Goal: Navigation & Orientation: Find specific page/section

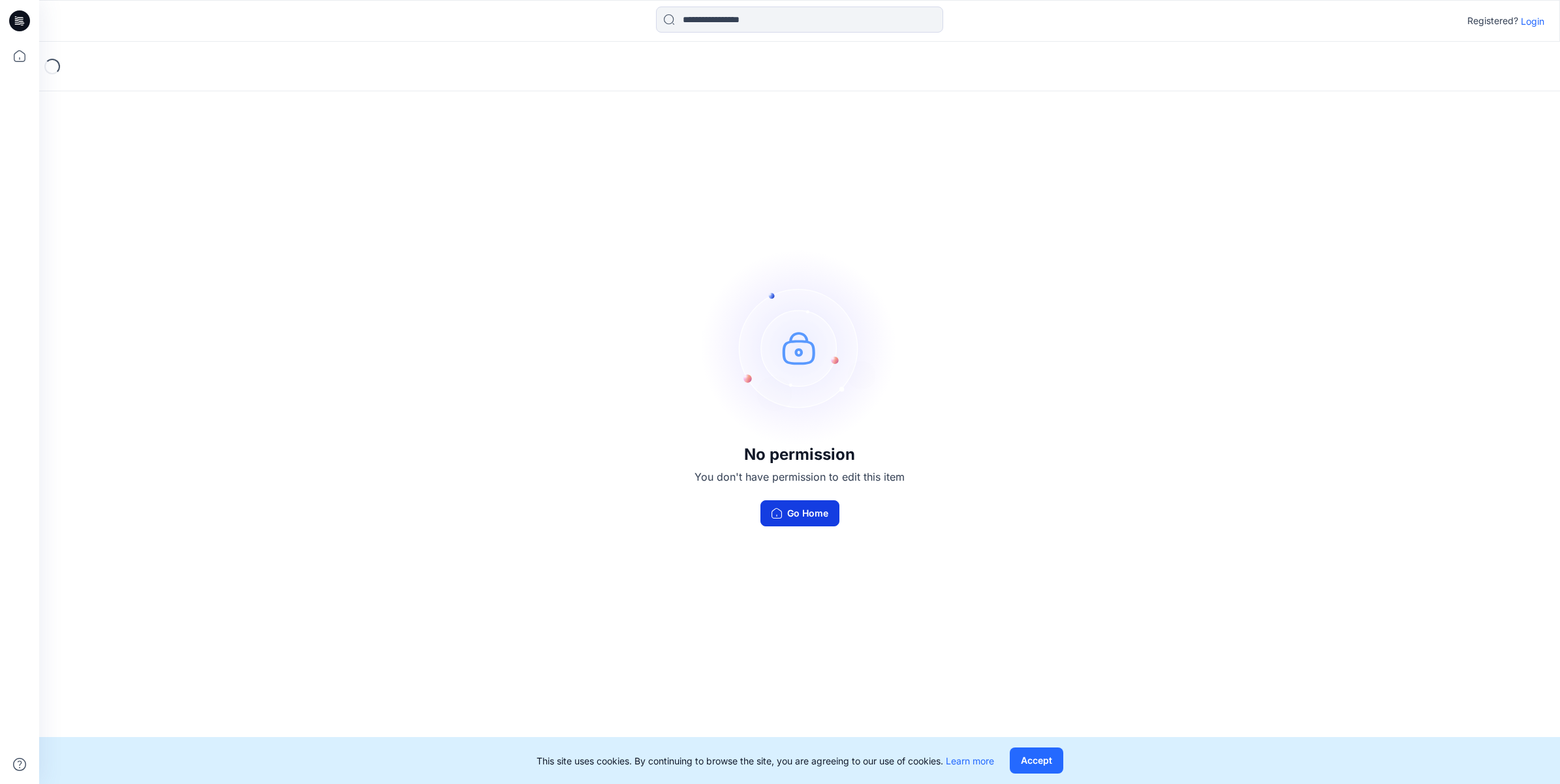
click at [809, 509] on button "Go Home" at bounding box center [800, 513] width 79 height 26
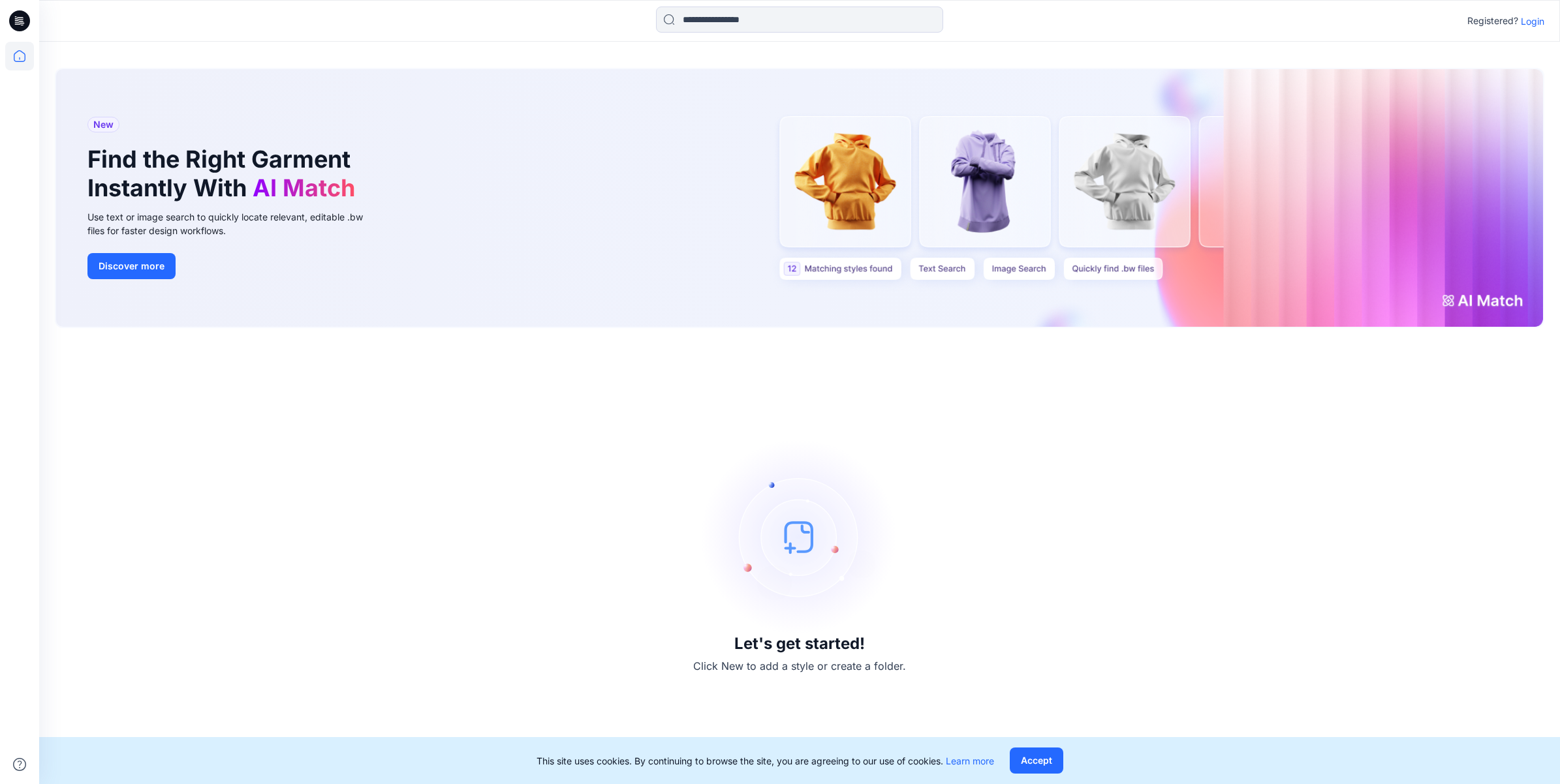
click at [1521, 21] on p "Login" at bounding box center [1532, 22] width 23 height 14
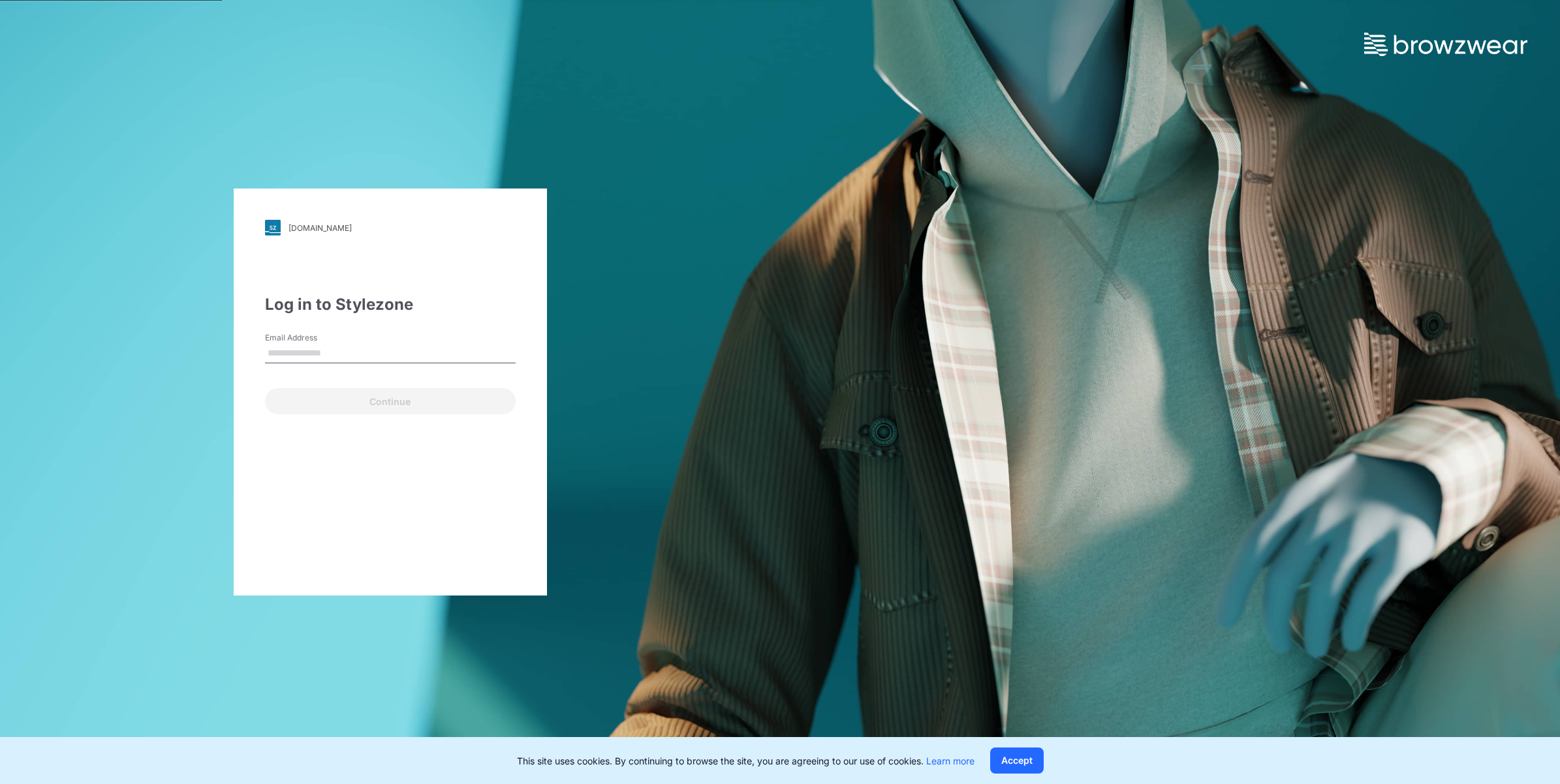
click at [379, 350] on input "Email Address" at bounding box center [390, 353] width 251 height 20
type input "**********"
click at [388, 402] on button "Continue" at bounding box center [390, 401] width 251 height 26
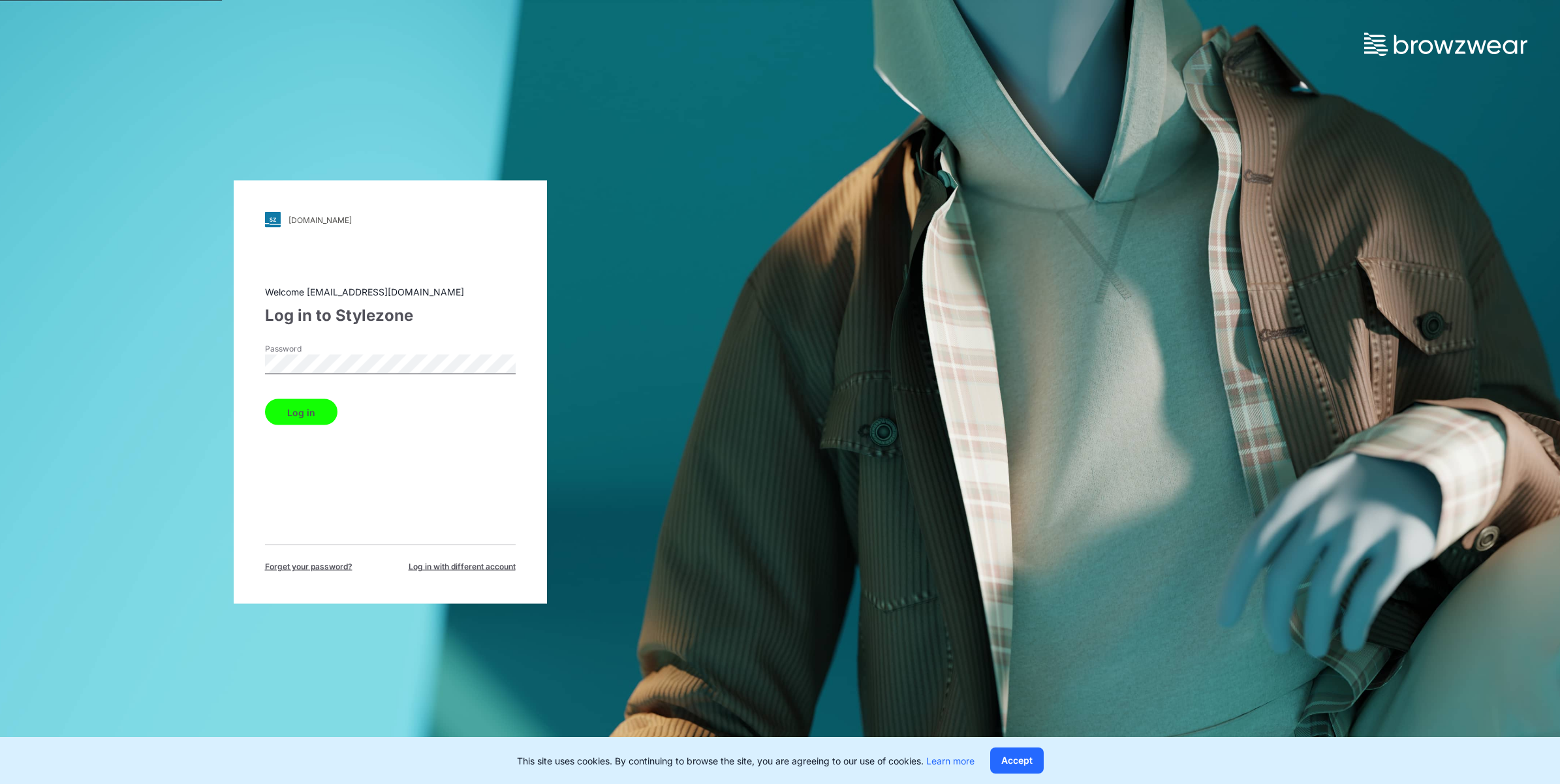
click at [317, 409] on button "Log in" at bounding box center [301, 412] width 72 height 26
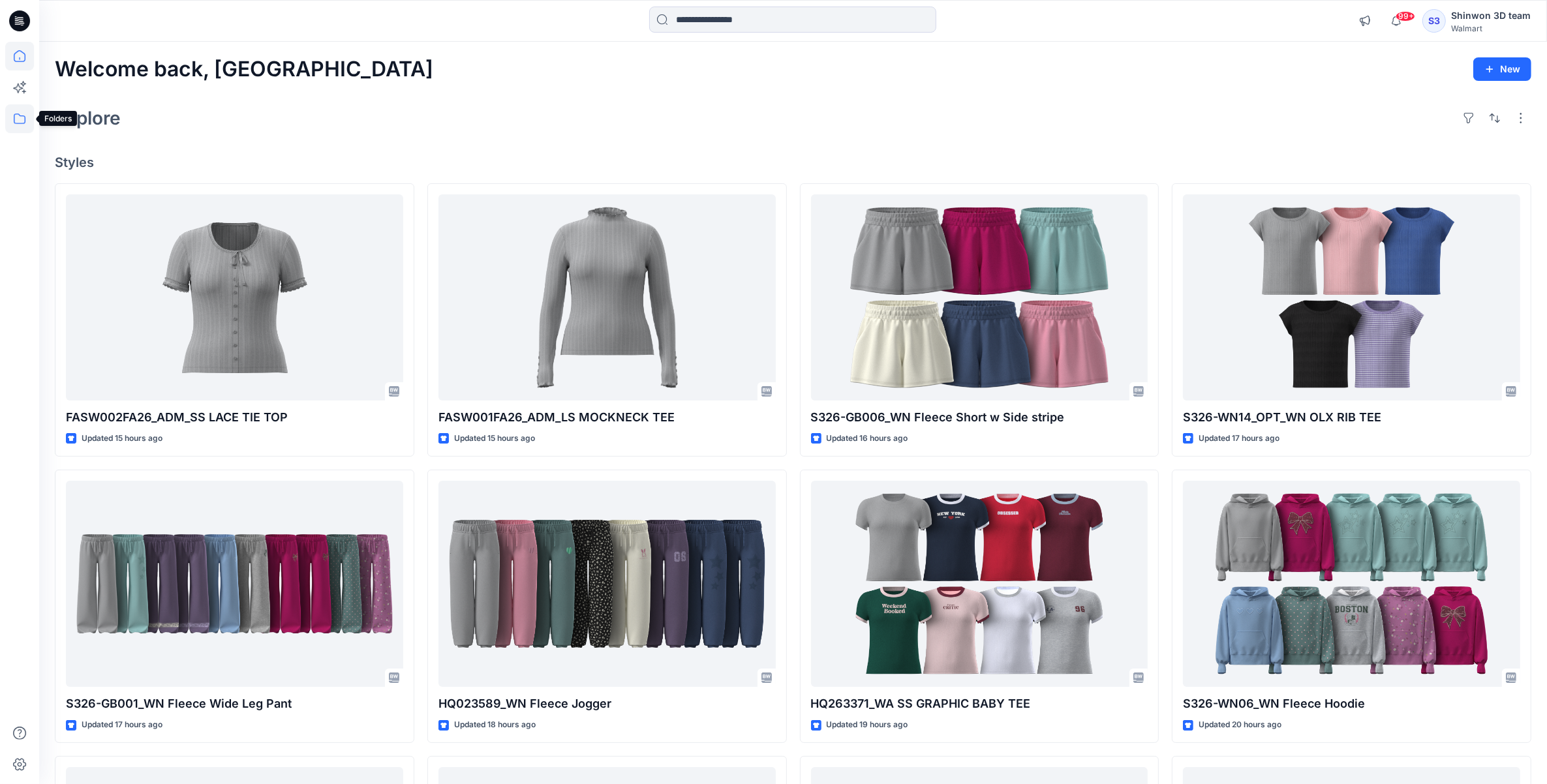
click at [28, 112] on icon at bounding box center [19, 118] width 28 height 28
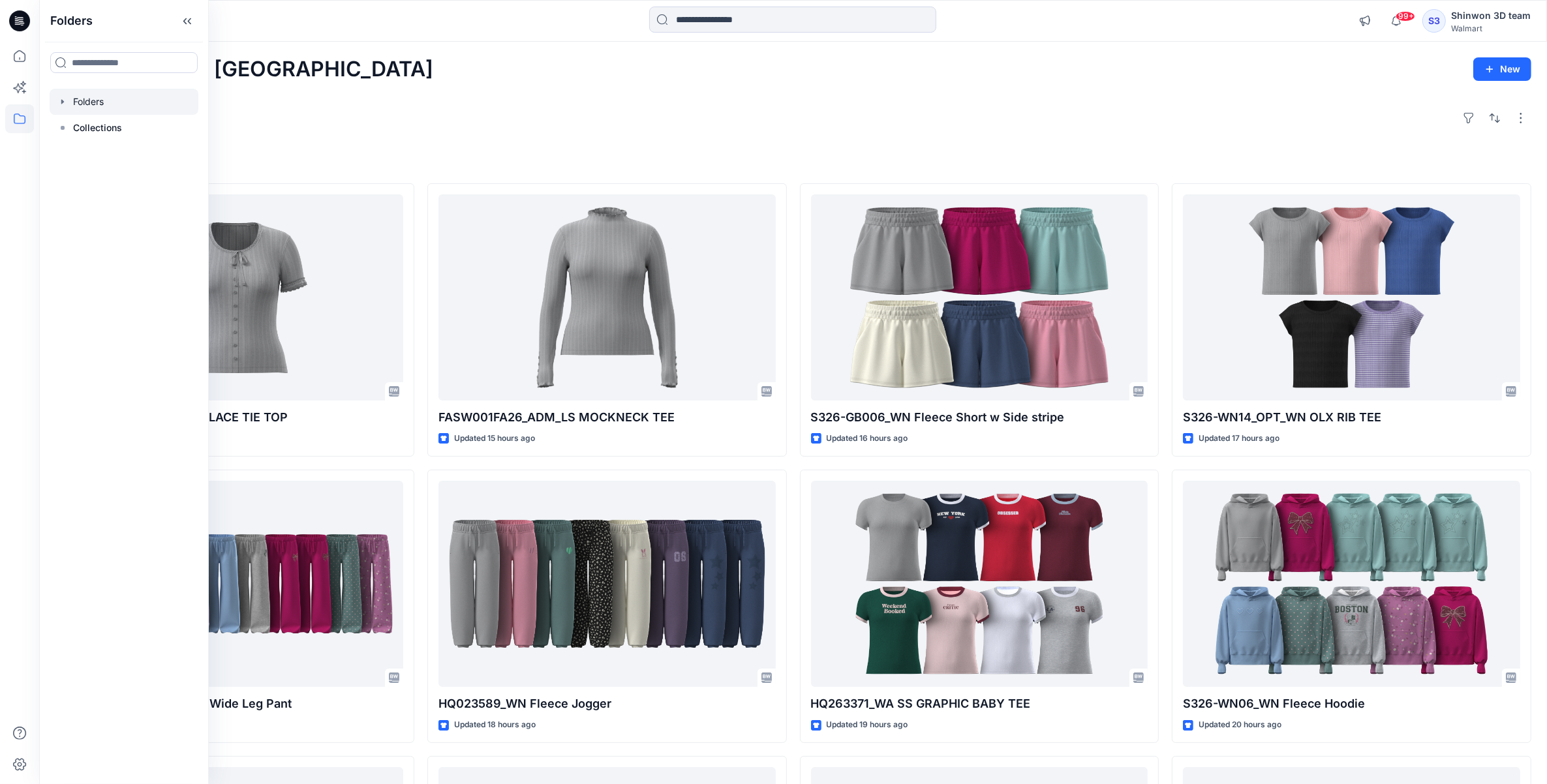
click at [87, 103] on div at bounding box center [124, 102] width 149 height 26
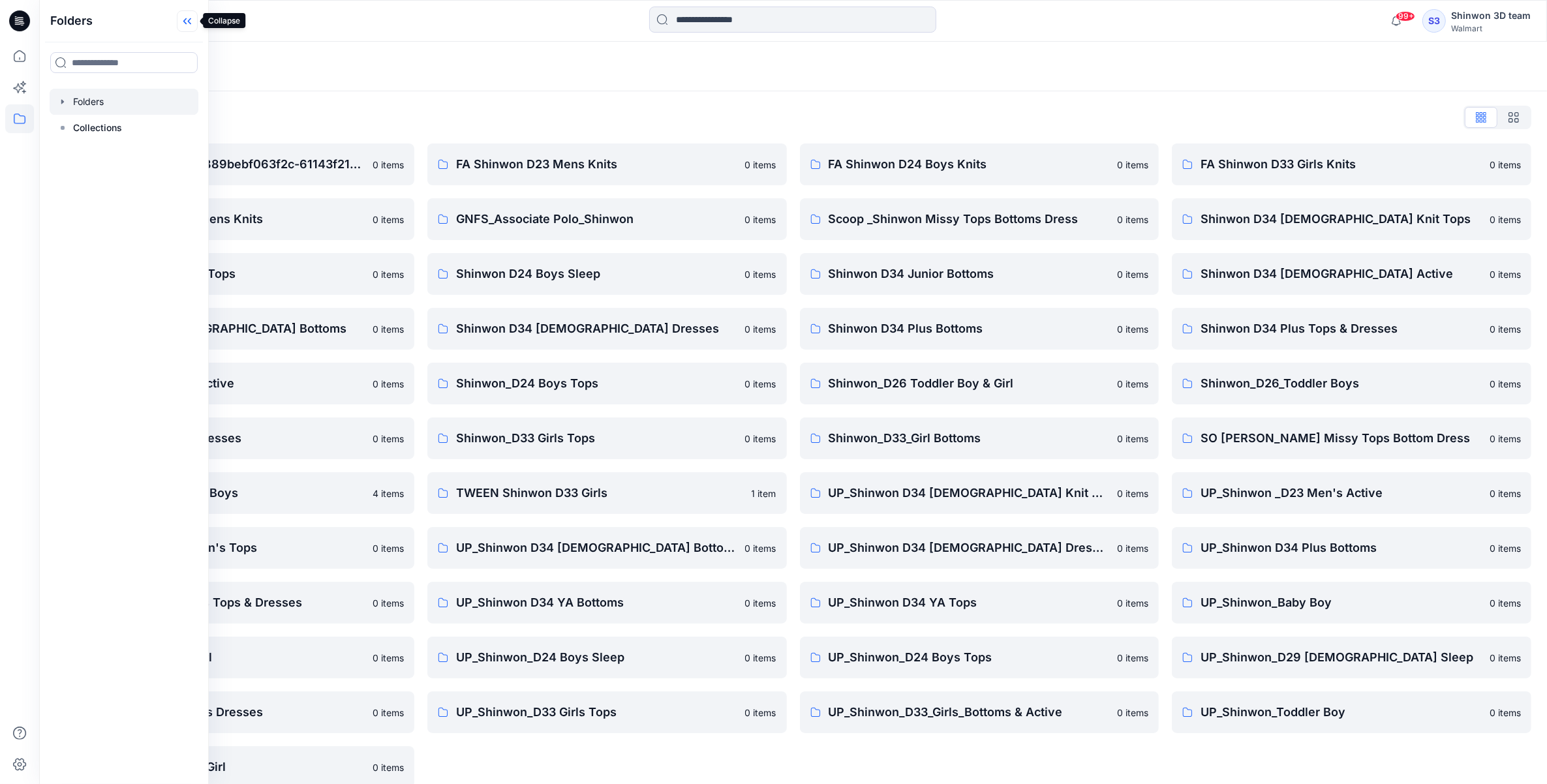
click at [182, 10] on icon at bounding box center [187, 21] width 21 height 22
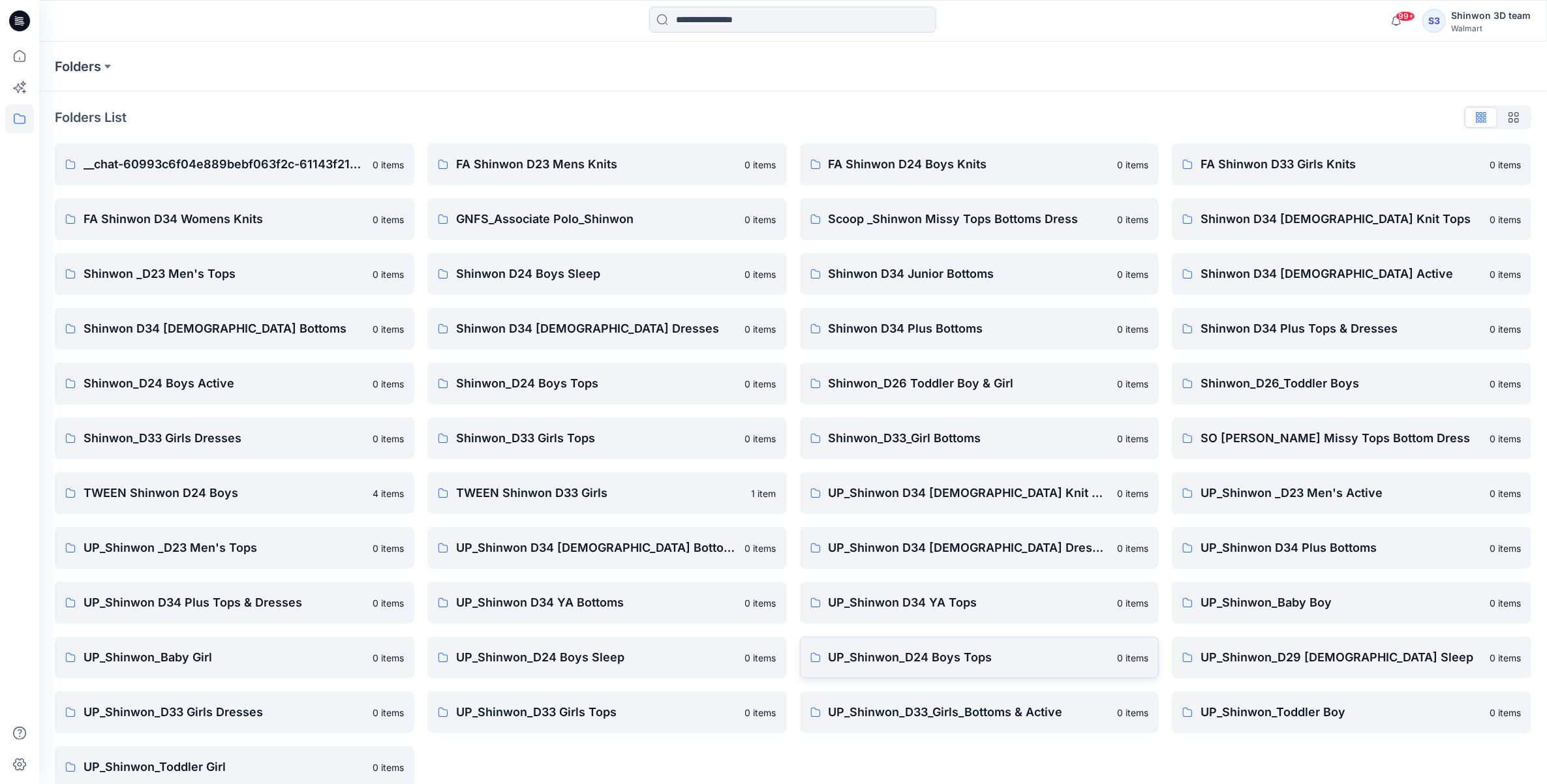
click at [983, 656] on p "UP_Shinwon_D24 Boys Tops" at bounding box center [969, 657] width 282 height 18
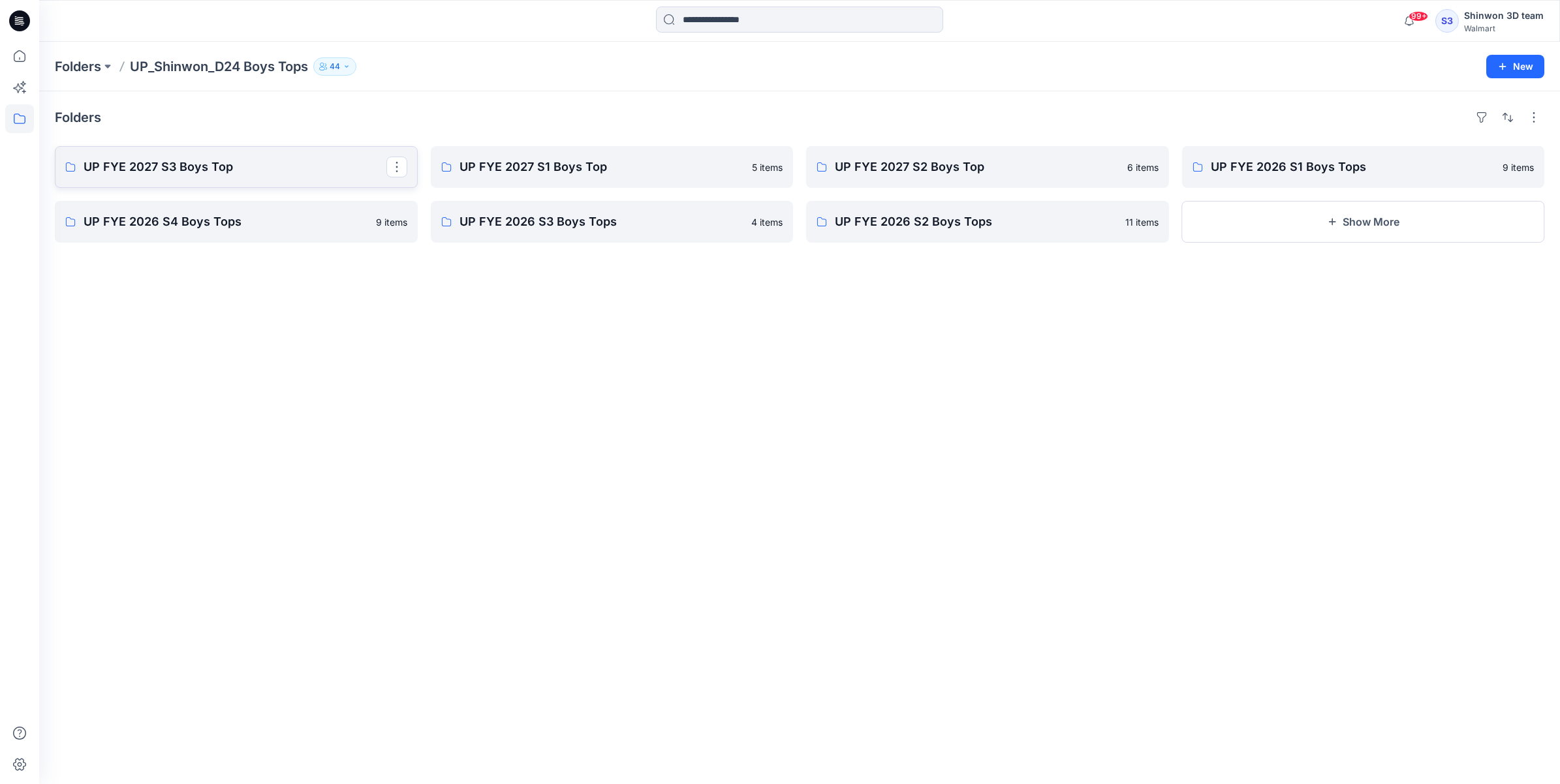
click at [236, 167] on p "UP FYE 2027 S3 Boys Top" at bounding box center [235, 166] width 303 height 18
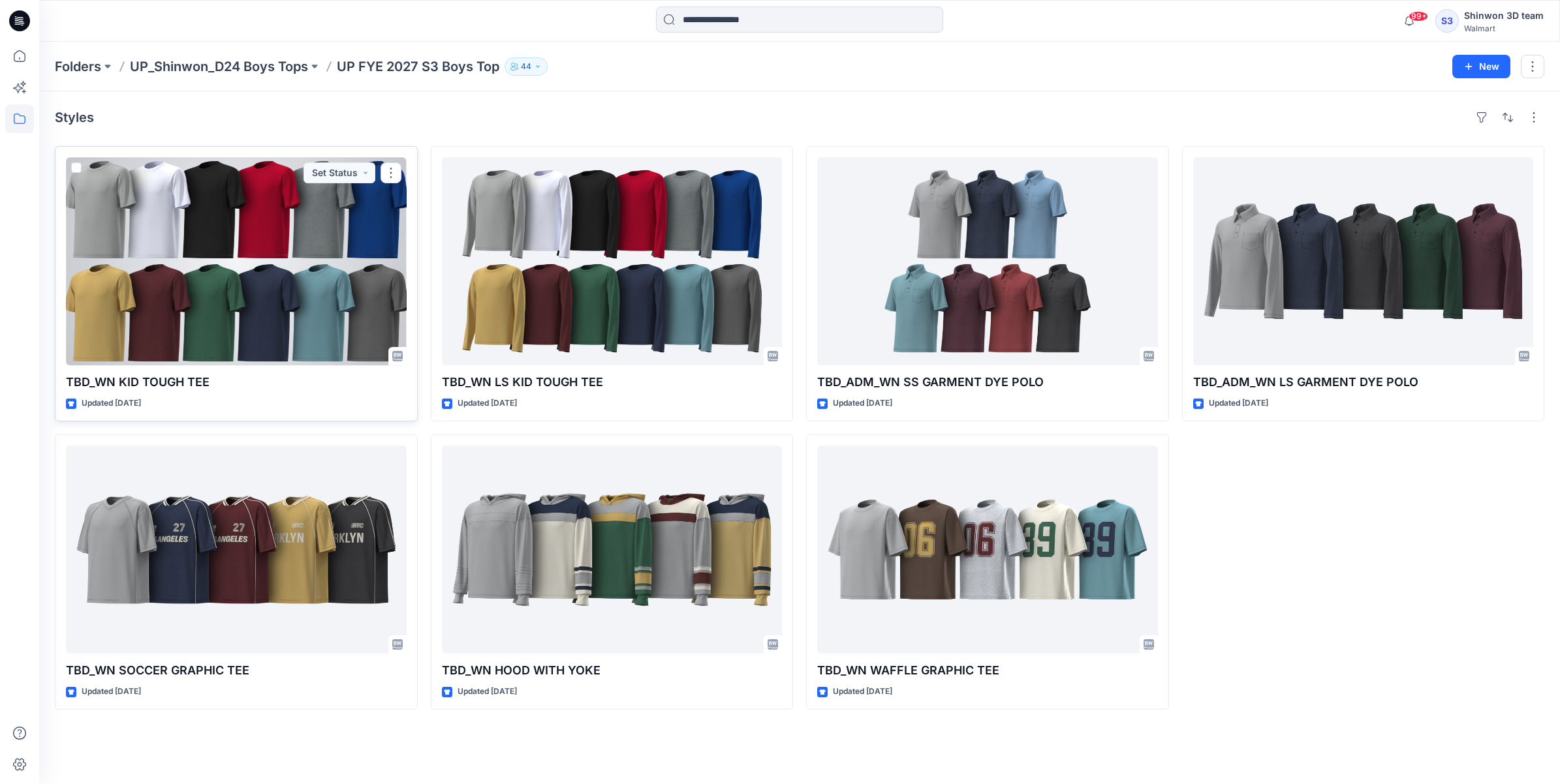
click at [155, 333] on div at bounding box center [237, 262] width 341 height 208
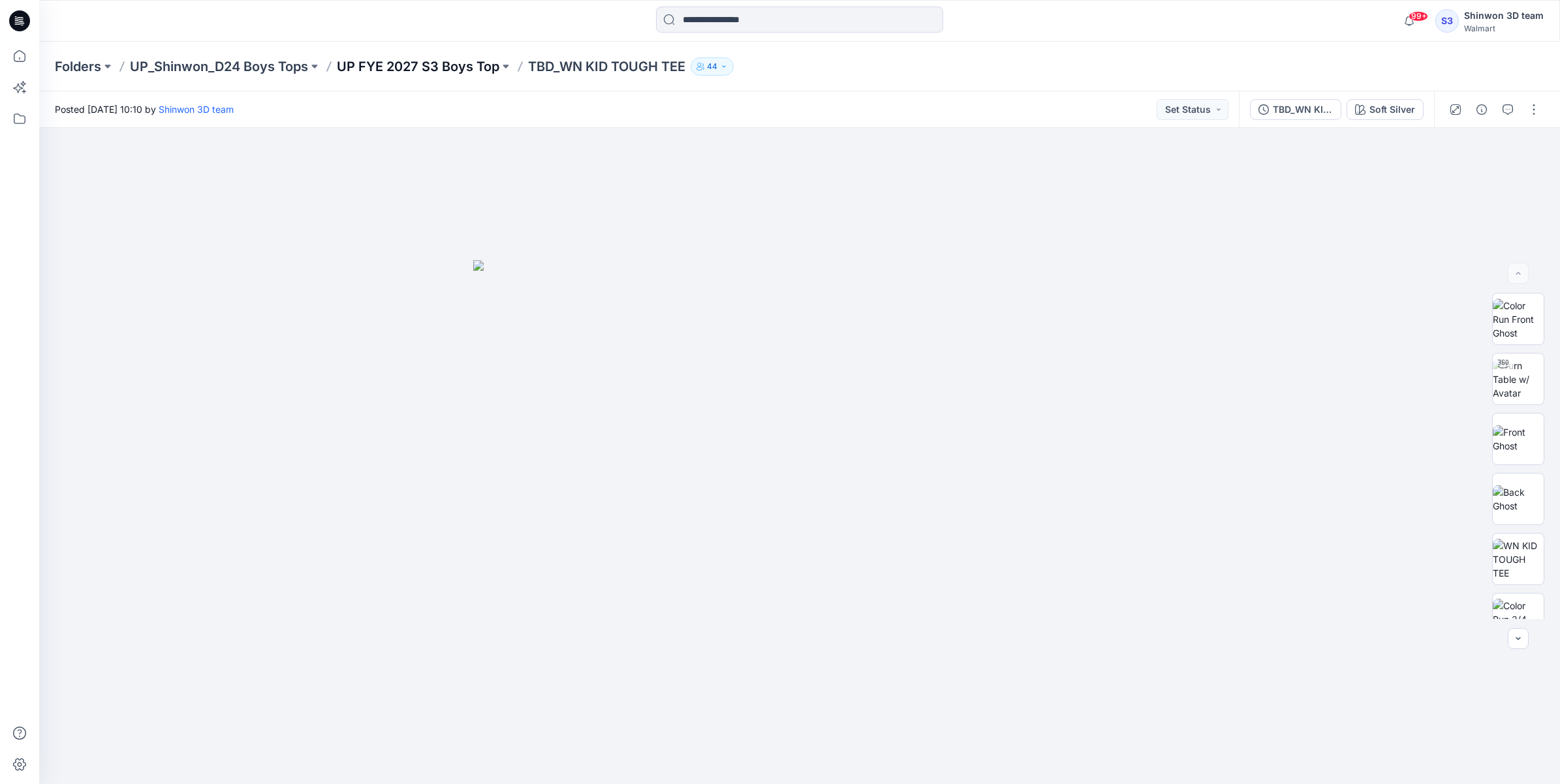
click at [398, 60] on p "UP FYE 2027 S3 Boys Top" at bounding box center [418, 66] width 163 height 18
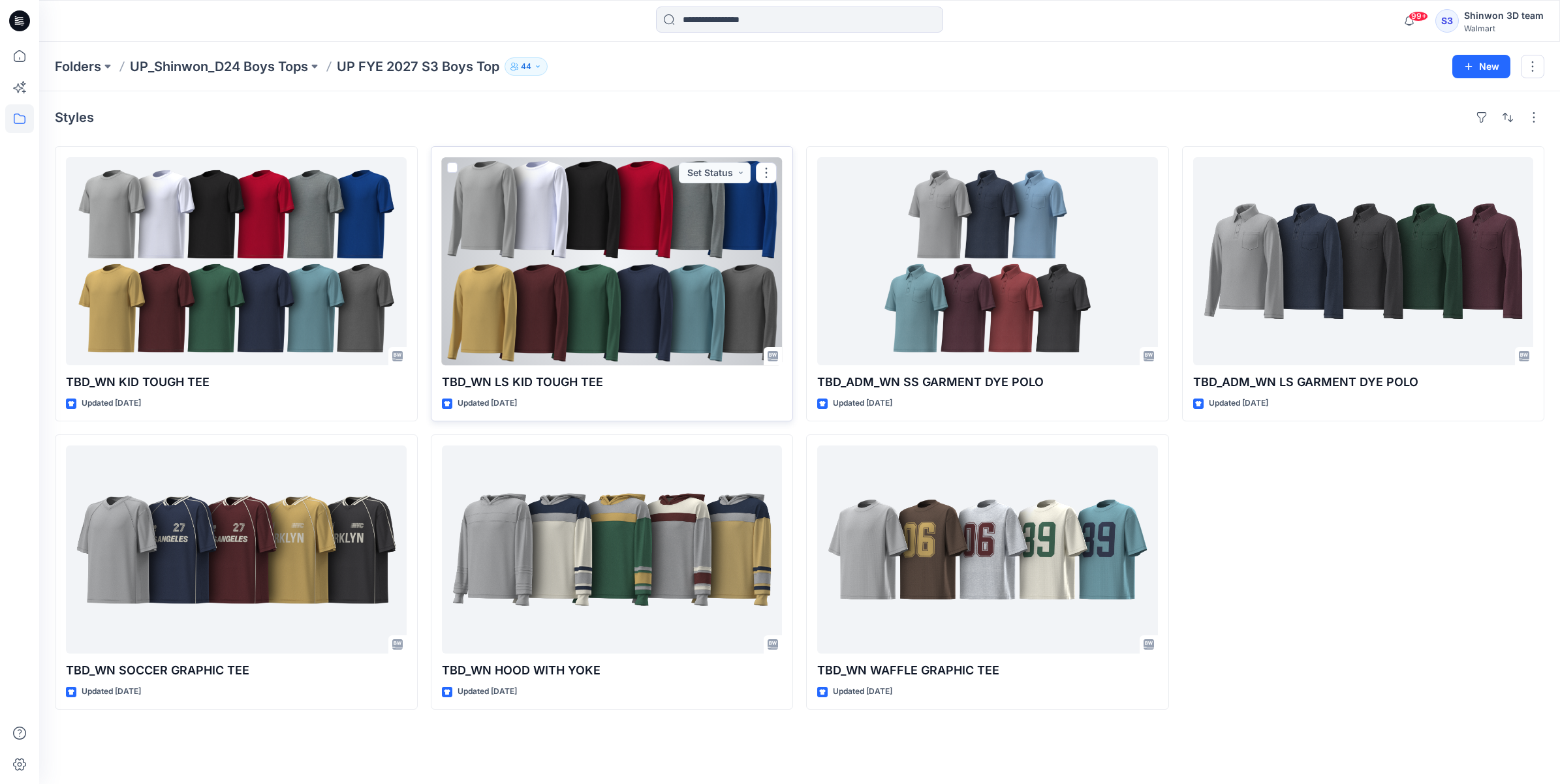
click at [558, 284] on div at bounding box center [612, 262] width 341 height 208
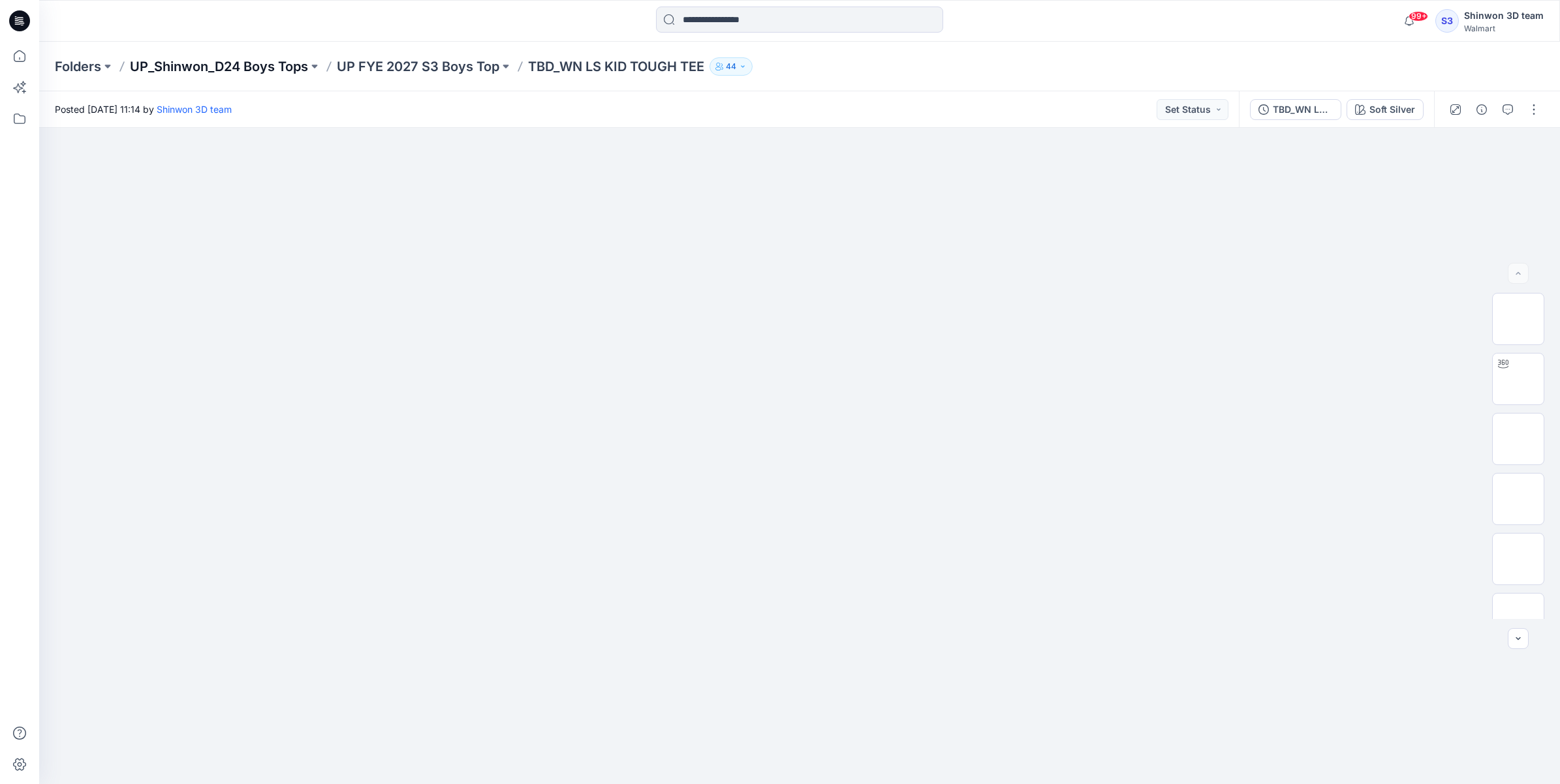
click at [238, 64] on p "UP_Shinwon_D24 Boys Tops" at bounding box center [219, 66] width 178 height 18
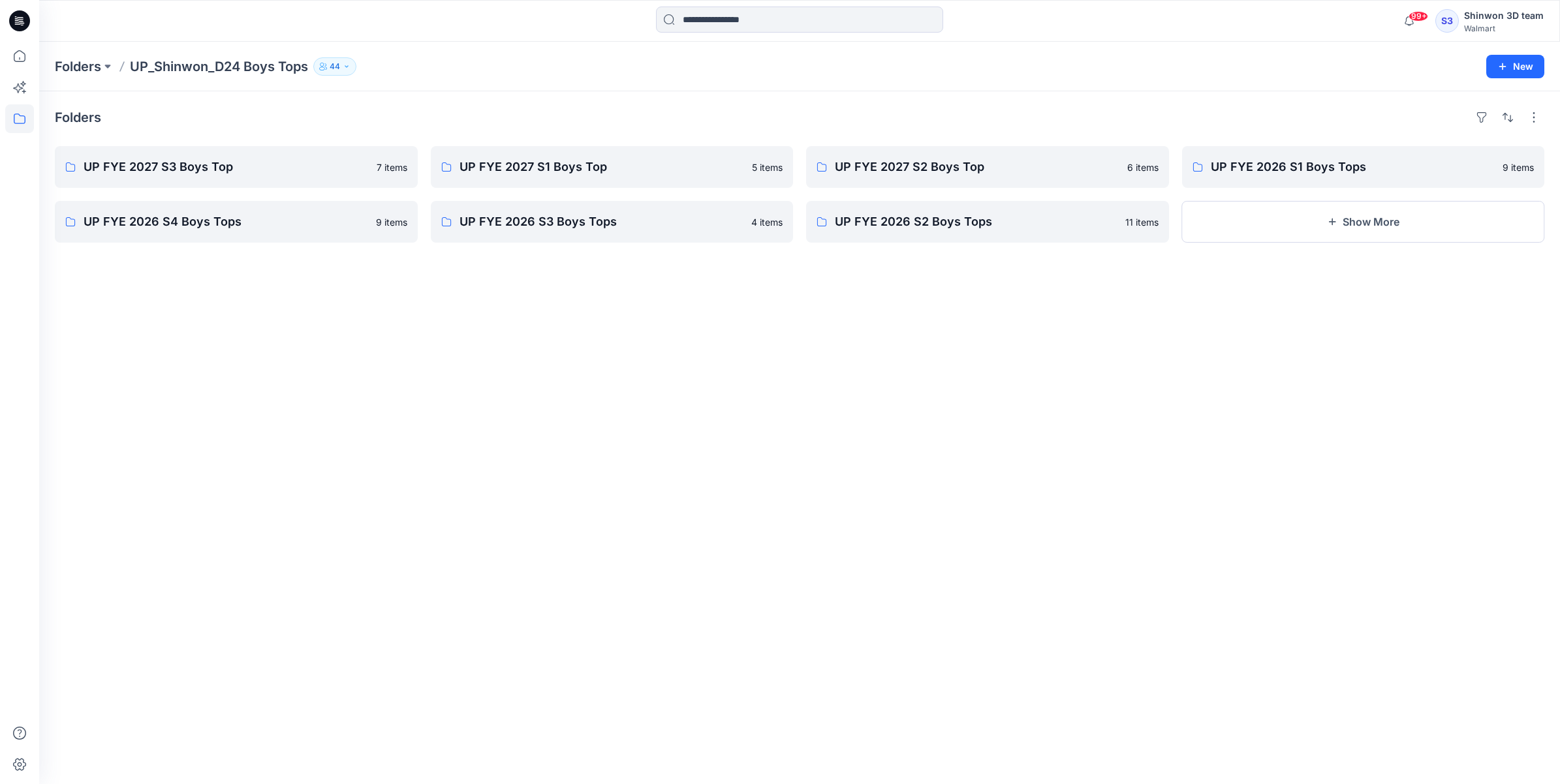
click at [207, 69] on p "UP_Shinwon_D24 Boys Tops" at bounding box center [219, 66] width 178 height 18
click at [71, 69] on p "Folders" at bounding box center [78, 66] width 46 height 18
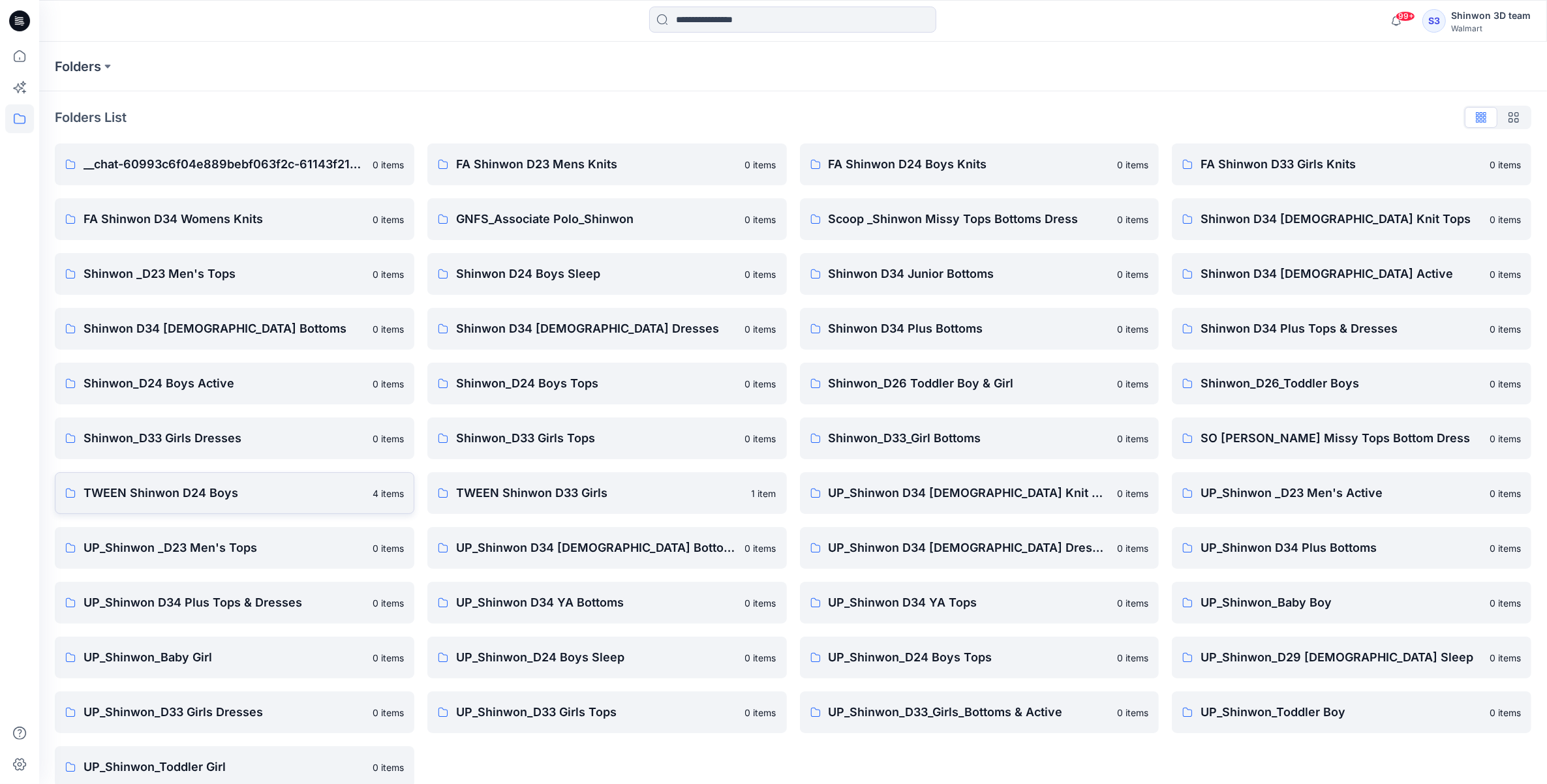
click at [162, 483] on link "TWEEN Shinwon D24 Boys 4 items" at bounding box center [235, 493] width 360 height 42
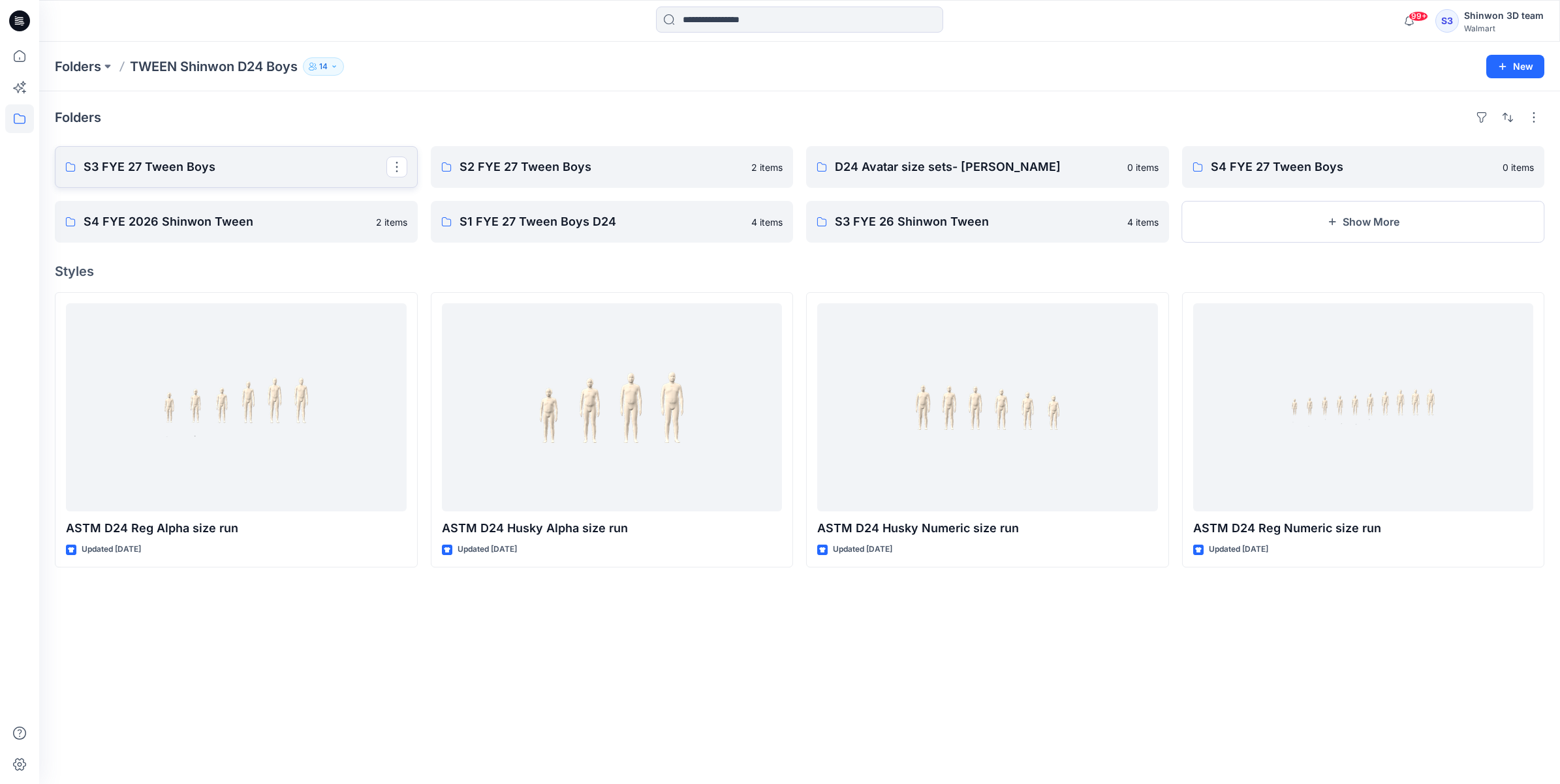
click at [246, 176] on p "S3 FYE 27 Tween Boys" at bounding box center [235, 166] width 303 height 18
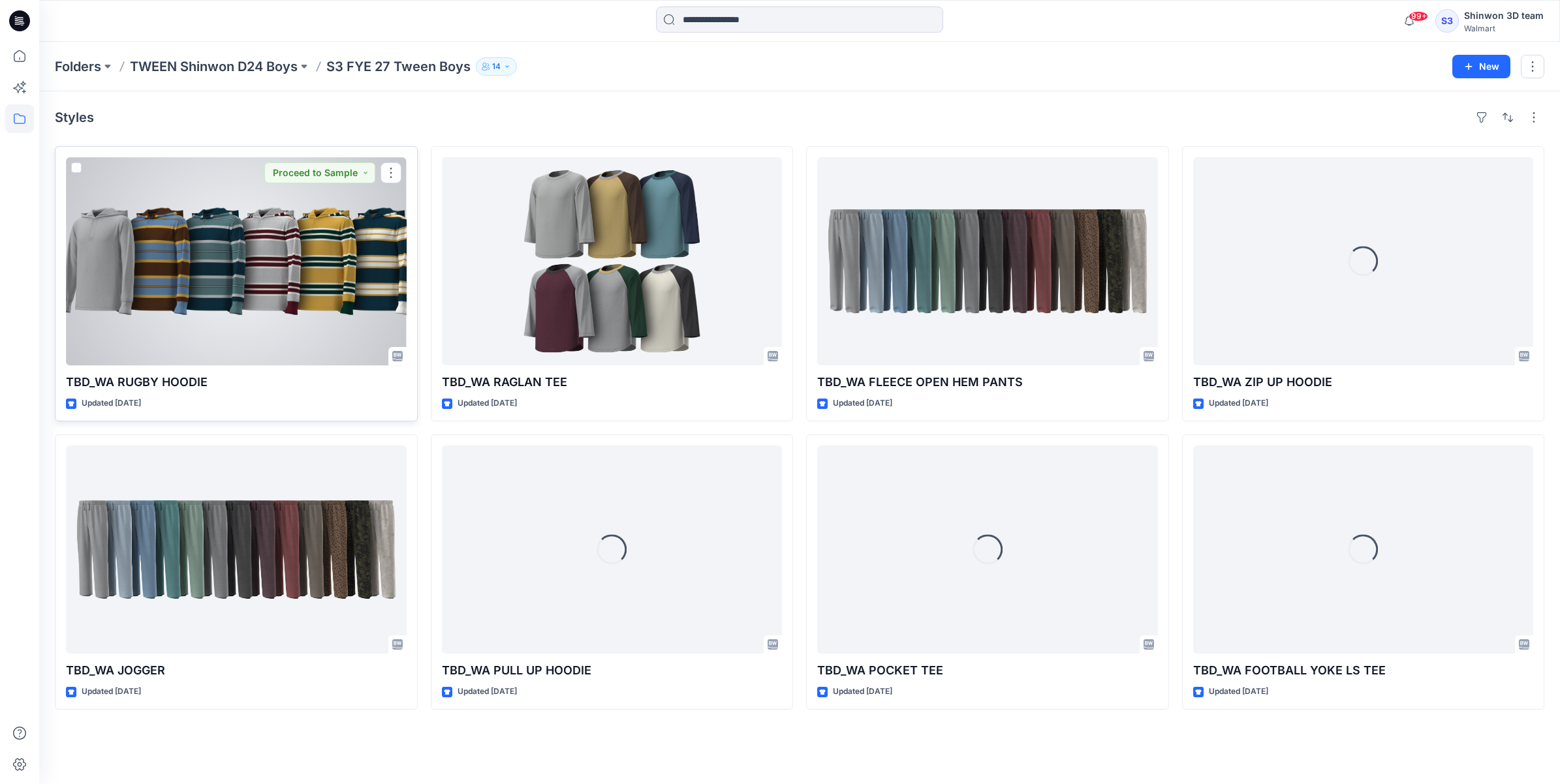
click at [246, 315] on div at bounding box center [237, 262] width 341 height 208
